Goal: Task Accomplishment & Management: Manage account settings

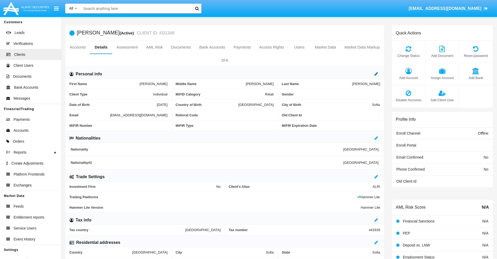
click at [376, 74] on icon at bounding box center [376, 74] width 4 height 4
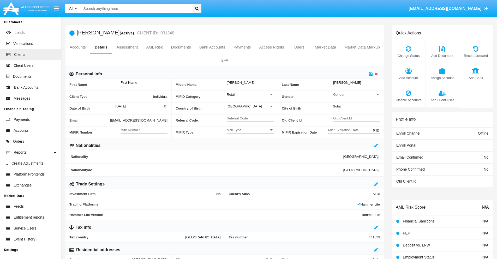
type input "First Name"
click at [371, 74] on icon at bounding box center [371, 74] width 4 height 4
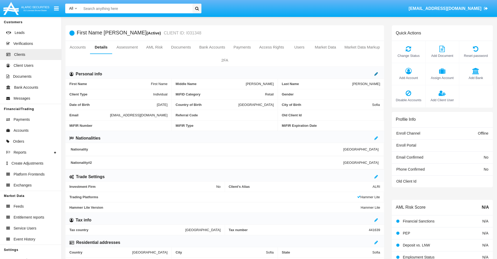
click at [376, 74] on icon at bounding box center [376, 74] width 4 height 4
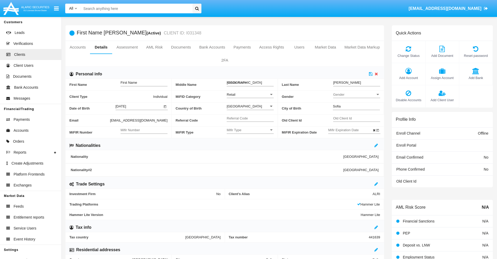
type input "Middle Name"
click at [371, 74] on icon at bounding box center [371, 74] width 4 height 4
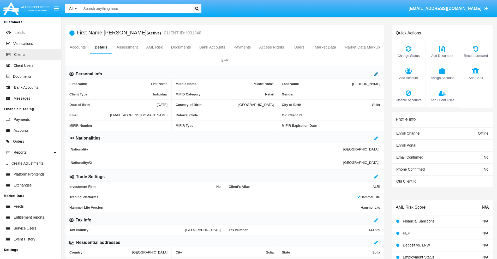
click at [376, 74] on icon at bounding box center [376, 74] width 4 height 4
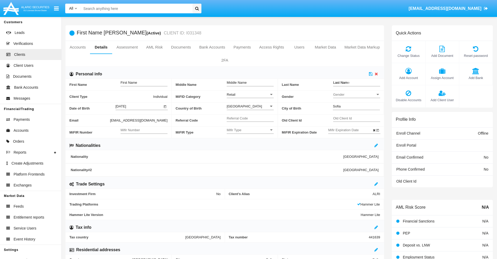
type input "Last Name"
click at [371, 74] on icon at bounding box center [371, 74] width 4 height 4
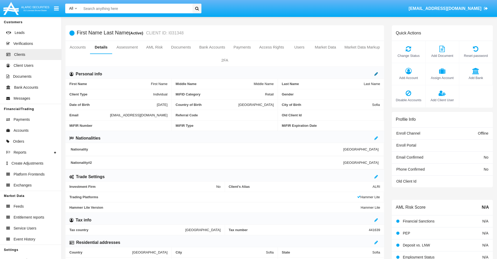
click at [376, 74] on icon at bounding box center [376, 74] width 4 height 4
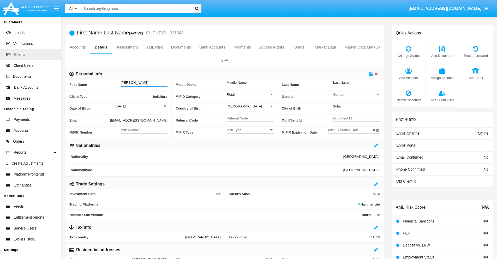
type input "[PERSON_NAME]"
click at [371, 74] on icon at bounding box center [371, 74] width 4 height 4
